Goal: Task Accomplishment & Management: Use online tool/utility

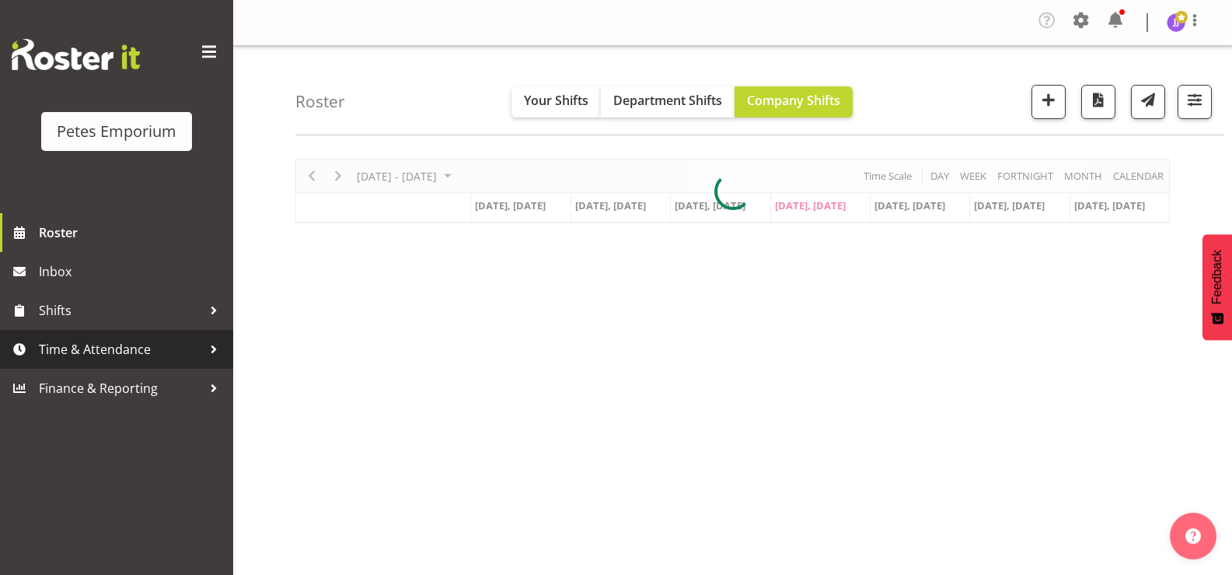
click at [94, 342] on span "Time & Attendance" at bounding box center [120, 348] width 163 height 23
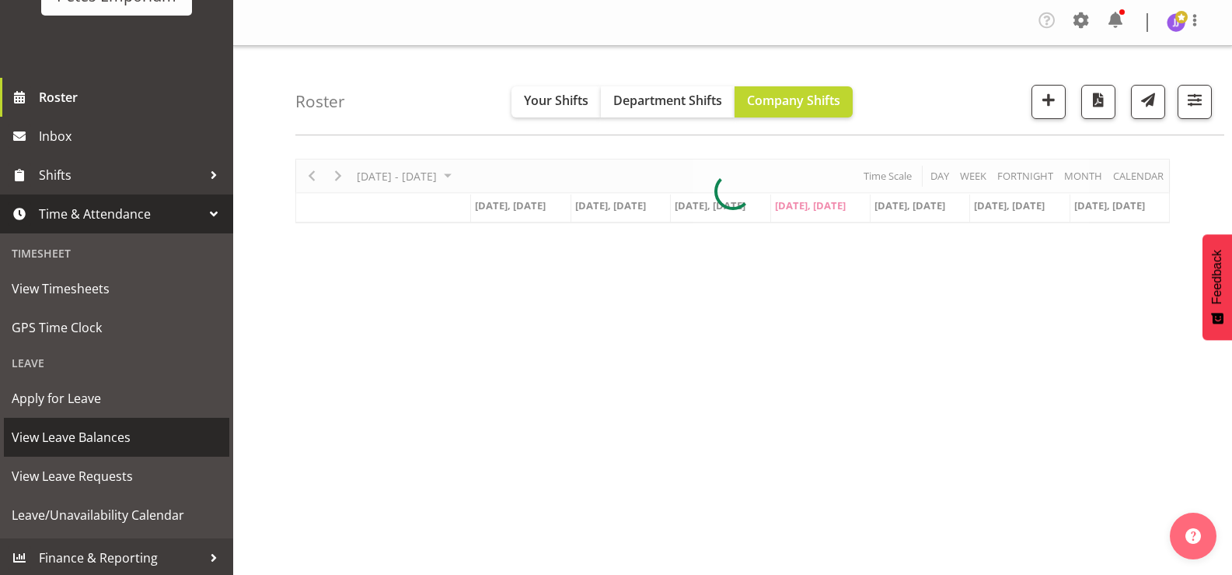
scroll to position [138, 0]
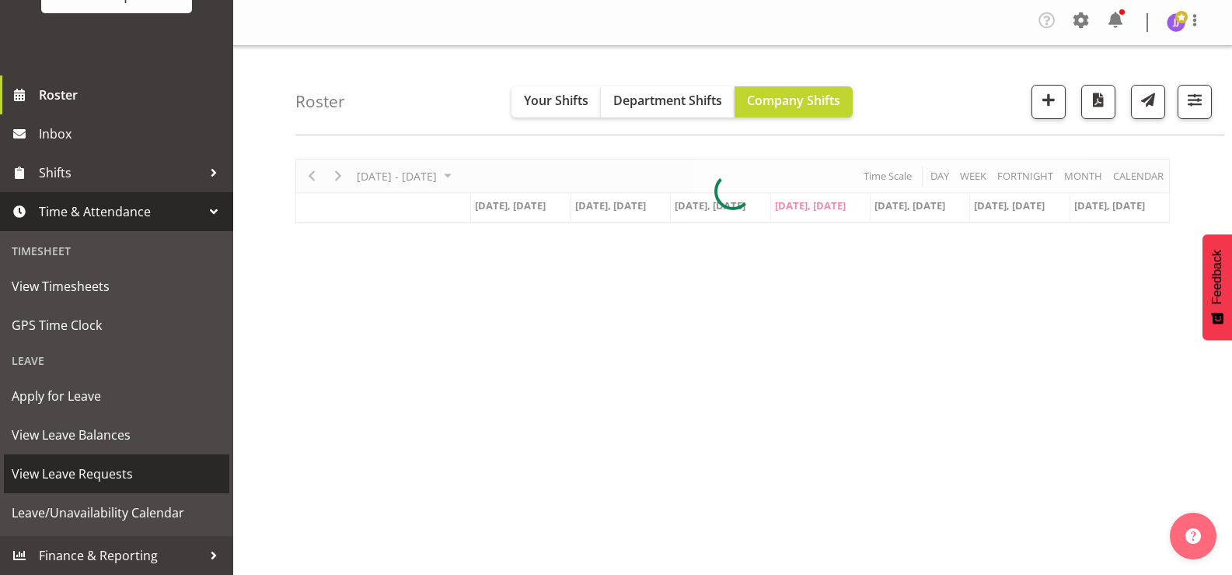
click at [103, 469] on span "View Leave Requests" at bounding box center [117, 473] width 210 height 23
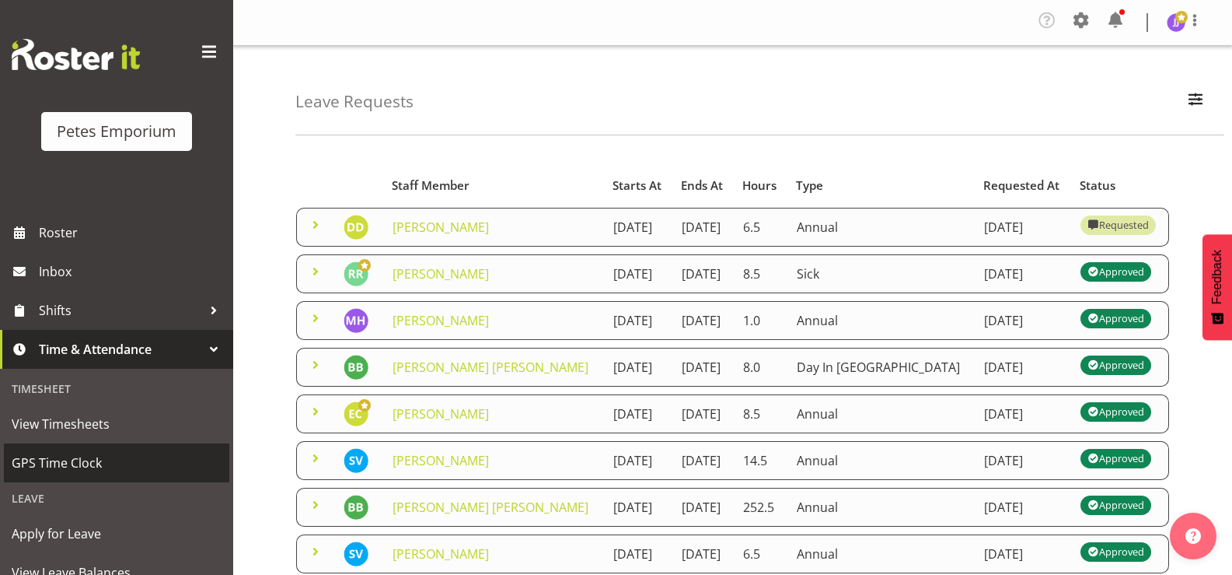
click at [96, 466] on span "GPS Time Clock" at bounding box center [117, 462] width 210 height 23
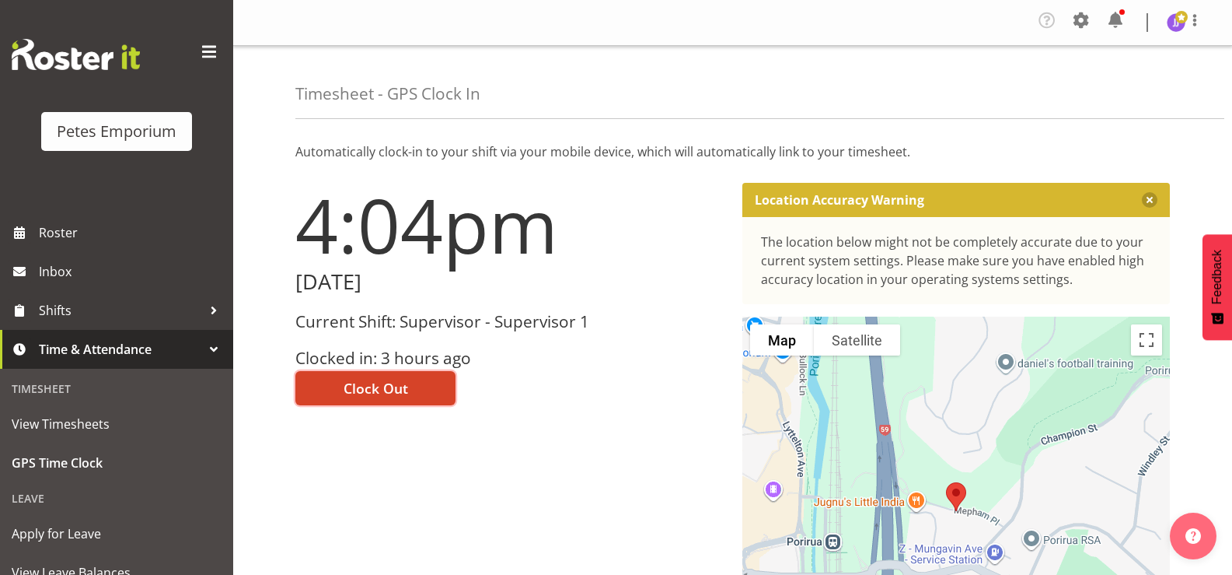
click at [400, 376] on button "Clock Out" at bounding box center [375, 388] width 160 height 34
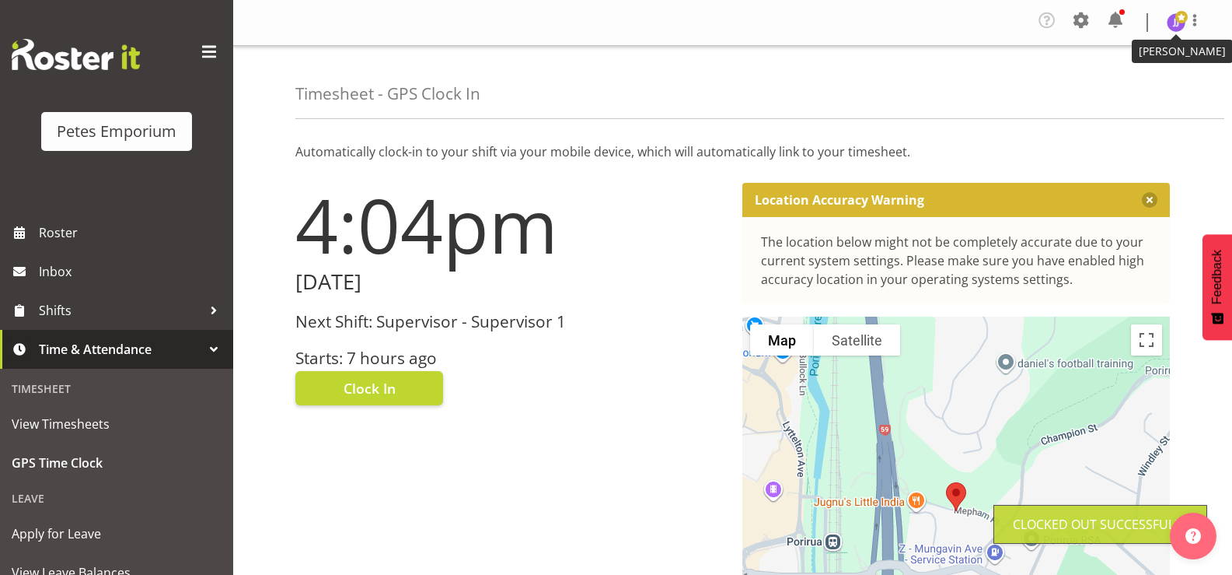
click at [1177, 21] on span at bounding box center [1182, 17] width 12 height 12
click at [1090, 90] on link "Log Out" at bounding box center [1129, 86] width 149 height 28
